Goal: Information Seeking & Learning: Find specific fact

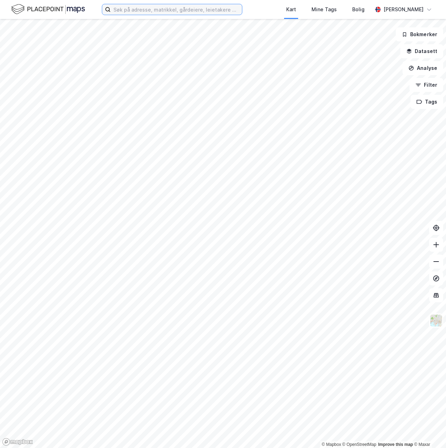
click at [116, 11] on input at bounding box center [176, 9] width 131 height 11
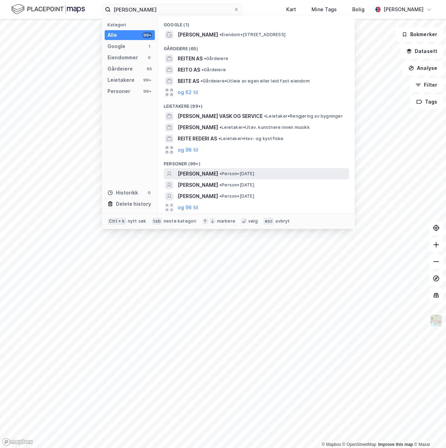
click at [202, 171] on span "[PERSON_NAME]" at bounding box center [198, 174] width 40 height 8
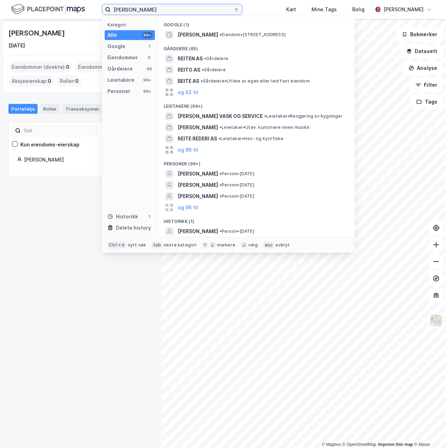
click at [127, 10] on input "[PERSON_NAME]" at bounding box center [172, 9] width 123 height 11
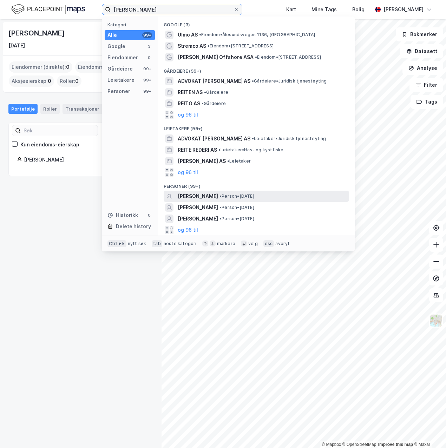
type input "[PERSON_NAME]"
click at [199, 195] on span "[PERSON_NAME]" at bounding box center [198, 196] width 40 height 8
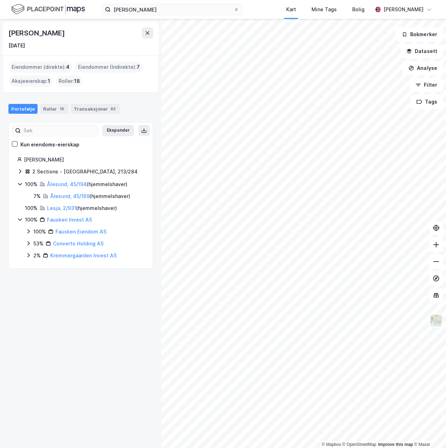
click at [20, 170] on icon at bounding box center [20, 171] width 2 height 4
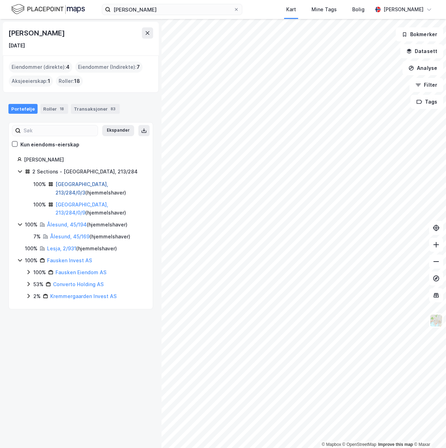
click at [66, 185] on link "[GEOGRAPHIC_DATA], 213/284/0/3" at bounding box center [81, 188] width 53 height 14
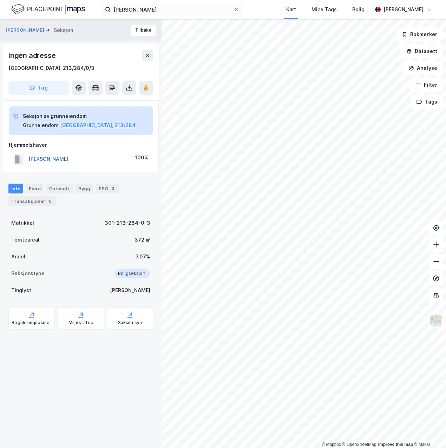
click at [0, 0] on button "[PERSON_NAME]" at bounding box center [0, 0] width 0 height 0
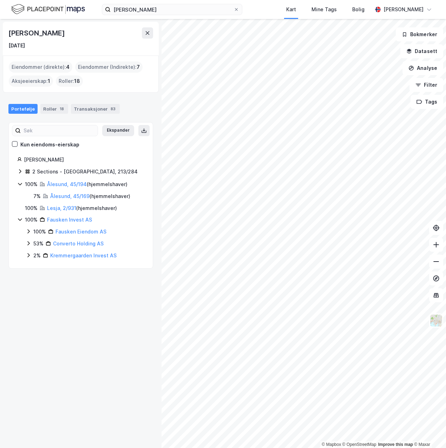
click at [21, 170] on icon at bounding box center [20, 172] width 6 height 6
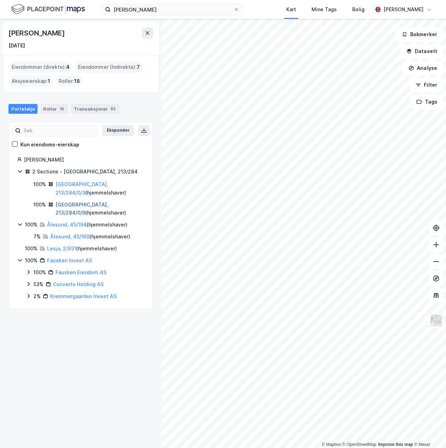
click at [64, 202] on link "[GEOGRAPHIC_DATA], 213/284/0/9" at bounding box center [81, 209] width 53 height 14
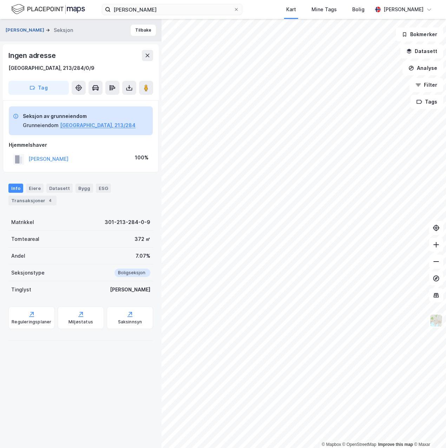
click at [15, 28] on button "[PERSON_NAME]" at bounding box center [26, 30] width 40 height 7
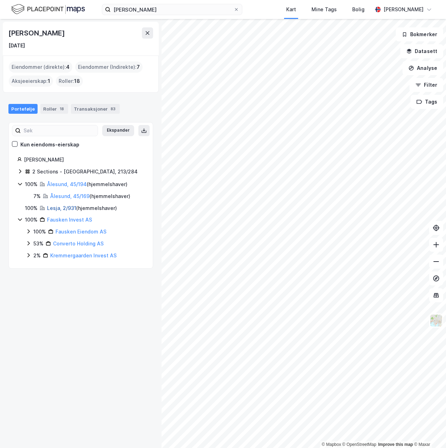
click at [50, 208] on link "Lesja, 2/931" at bounding box center [61, 208] width 29 height 6
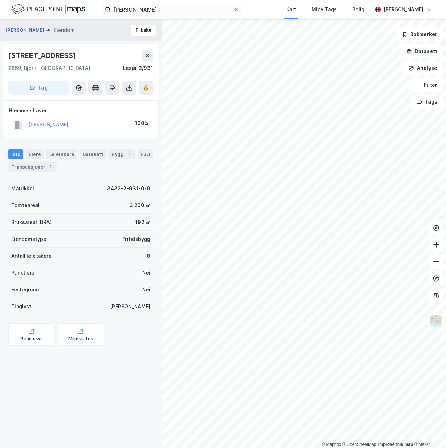
click at [31, 32] on button "[PERSON_NAME]" at bounding box center [26, 30] width 40 height 7
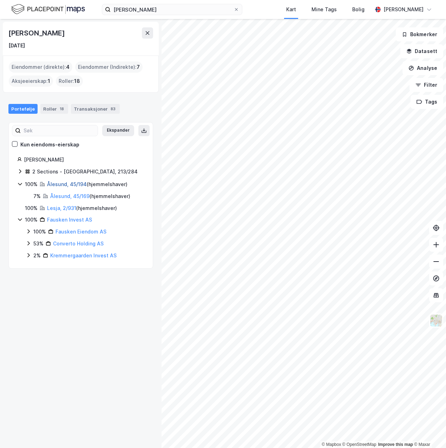
click at [52, 183] on link "Ålesund, 45/194" at bounding box center [67, 184] width 40 height 6
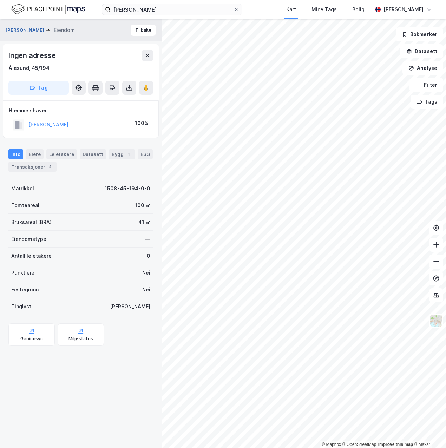
click at [30, 29] on button "[PERSON_NAME]" at bounding box center [26, 30] width 40 height 7
